Goal: Task Accomplishment & Management: Use online tool/utility

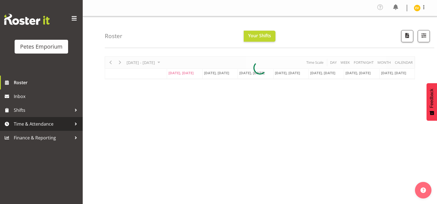
click at [53, 119] on link "Time & Attendance" at bounding box center [41, 124] width 83 height 14
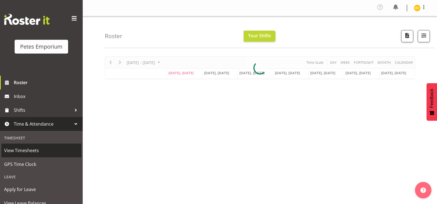
click at [46, 152] on span "View Timesheets" at bounding box center [41, 150] width 74 height 8
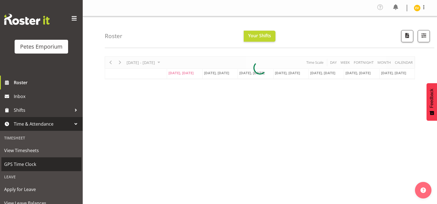
click at [45, 164] on span "GPS Time Clock" at bounding box center [41, 164] width 74 height 8
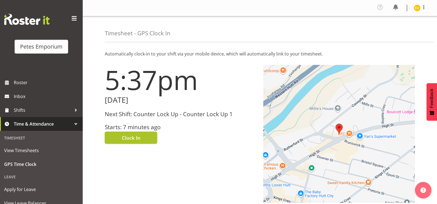
click at [142, 140] on button "Clock In" at bounding box center [131, 137] width 52 height 12
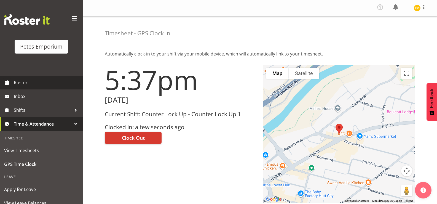
click at [44, 88] on link "Roster" at bounding box center [41, 82] width 83 height 14
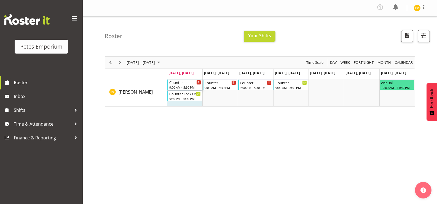
click at [189, 85] on div "9:00 AM - 5:30 PM" at bounding box center [185, 87] width 32 height 4
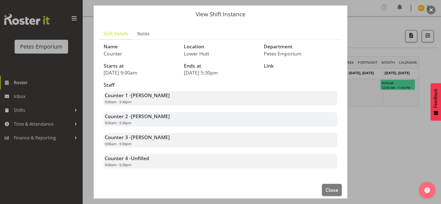
scroll to position [22, 0]
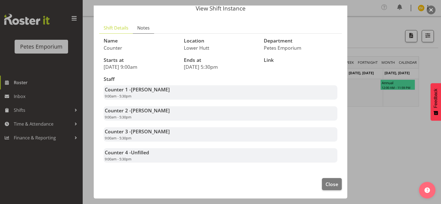
click at [145, 25] on span "Notes" at bounding box center [143, 28] width 12 height 7
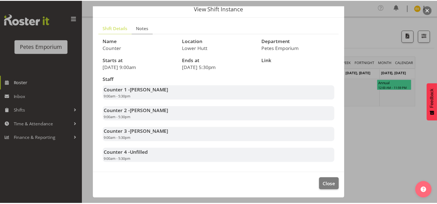
scroll to position [0, 0]
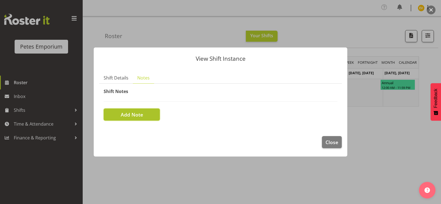
click at [138, 118] on span "Add Note" at bounding box center [132, 114] width 22 height 7
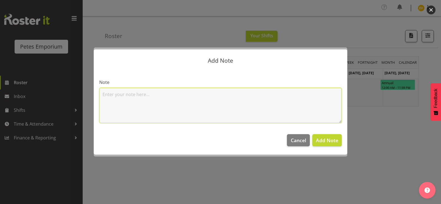
click at [151, 109] on textarea at bounding box center [220, 105] width 242 height 35
type textarea "Forgot to sign in after lunch sorry- Eva"
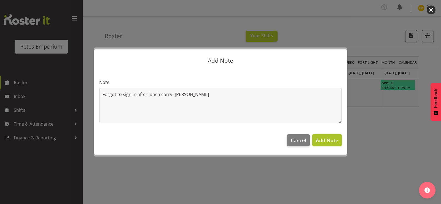
click at [328, 137] on span "Add Note" at bounding box center [327, 140] width 22 height 7
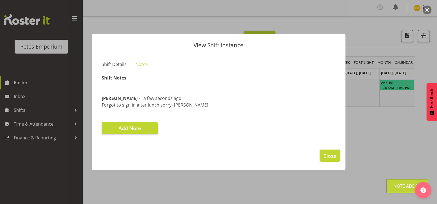
click at [335, 156] on span "Close" at bounding box center [329, 155] width 13 height 7
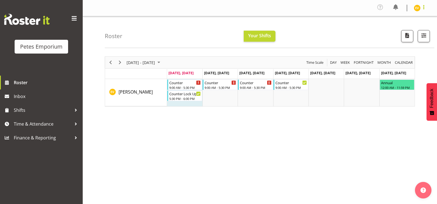
click at [421, 5] on span at bounding box center [423, 7] width 7 height 7
click at [407, 28] on link "Log Out" at bounding box center [400, 30] width 53 height 10
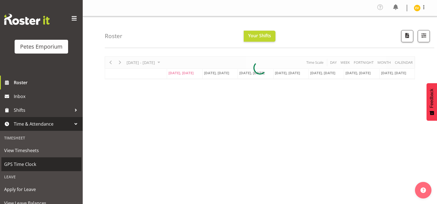
click at [55, 166] on span "GPS Time Clock" at bounding box center [41, 164] width 74 height 8
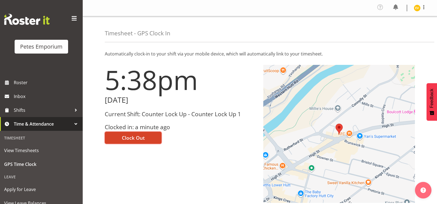
click at [142, 135] on span "Clock Out" at bounding box center [133, 137] width 23 height 7
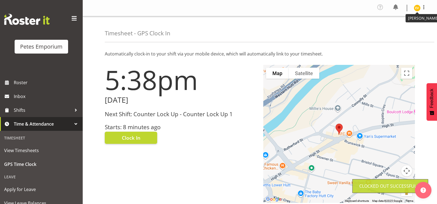
click at [417, 8] on img at bounding box center [416, 8] width 7 height 7
click at [413, 27] on link "Log Out" at bounding box center [400, 30] width 53 height 10
